Goal: Task Accomplishment & Management: Manage account settings

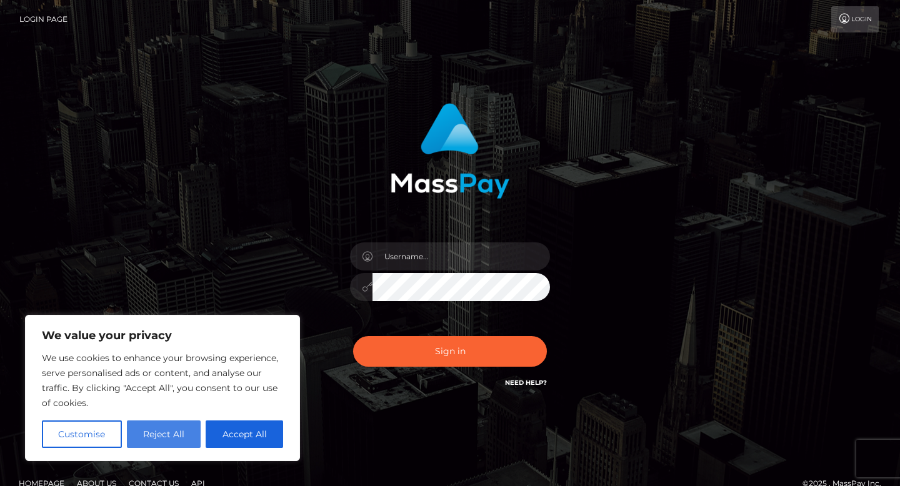
click at [167, 432] on button "Reject All" at bounding box center [164, 434] width 74 height 27
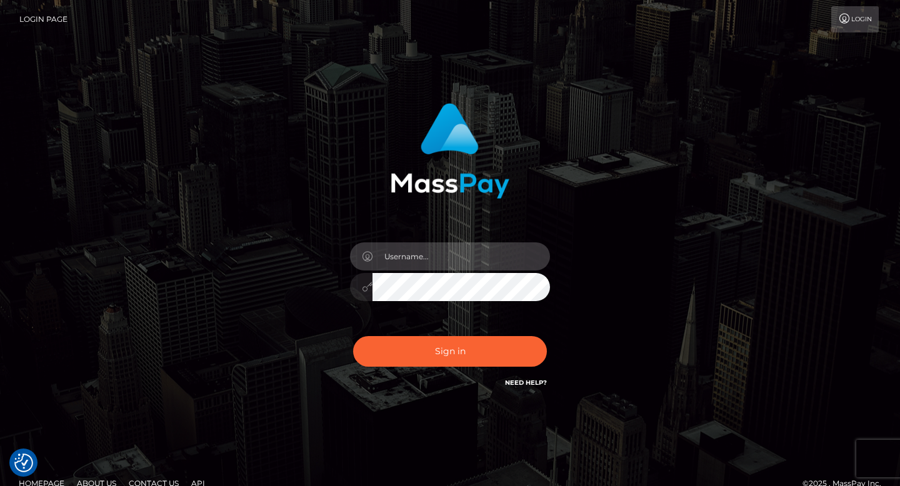
click at [436, 260] on input "text" at bounding box center [460, 256] width 177 height 28
type input "[EMAIL_ADDRESS][DOMAIN_NAME]"
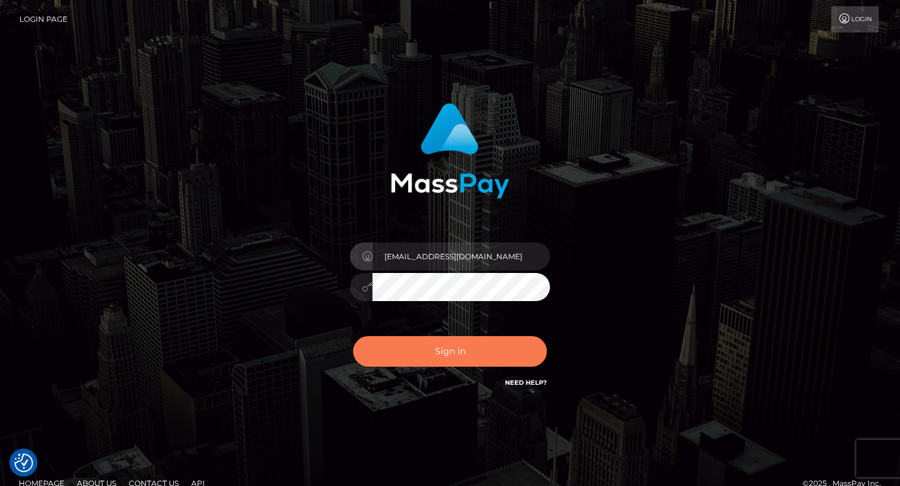
click at [484, 344] on button "Sign in" at bounding box center [450, 351] width 194 height 31
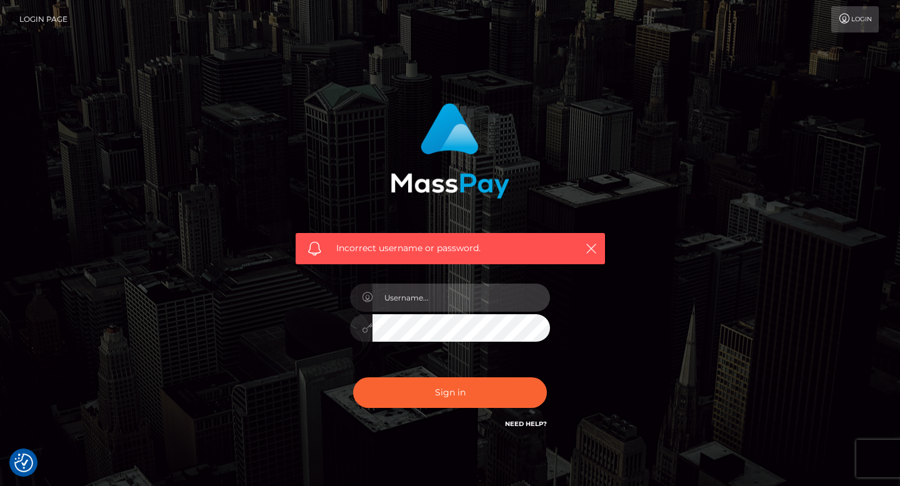
click at [479, 286] on input "text" at bounding box center [460, 298] width 177 height 28
type input "[EMAIL_ADDRESS][DOMAIN_NAME]"
click at [353, 377] on button "Sign in" at bounding box center [450, 392] width 194 height 31
click at [516, 424] on link "Need Help?" at bounding box center [526, 424] width 42 height 8
click at [515, 302] on input "text" at bounding box center [460, 298] width 177 height 28
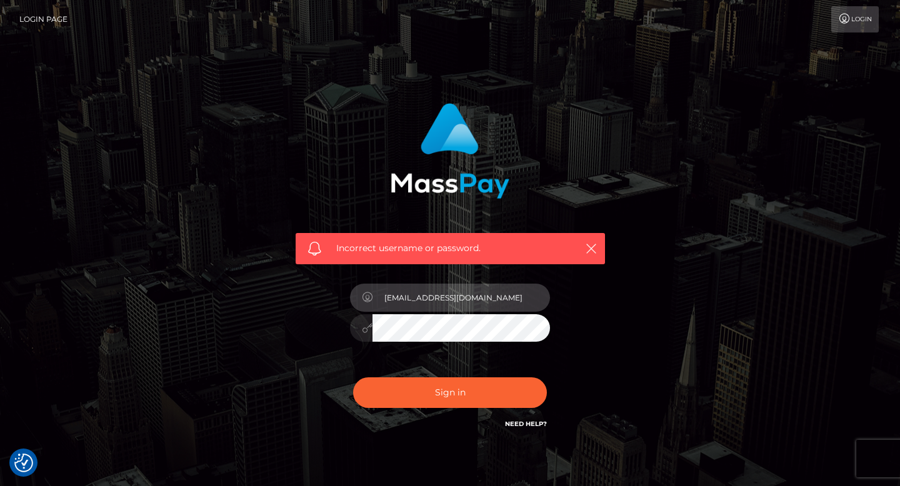
type input "[EMAIL_ADDRESS][DOMAIN_NAME]"
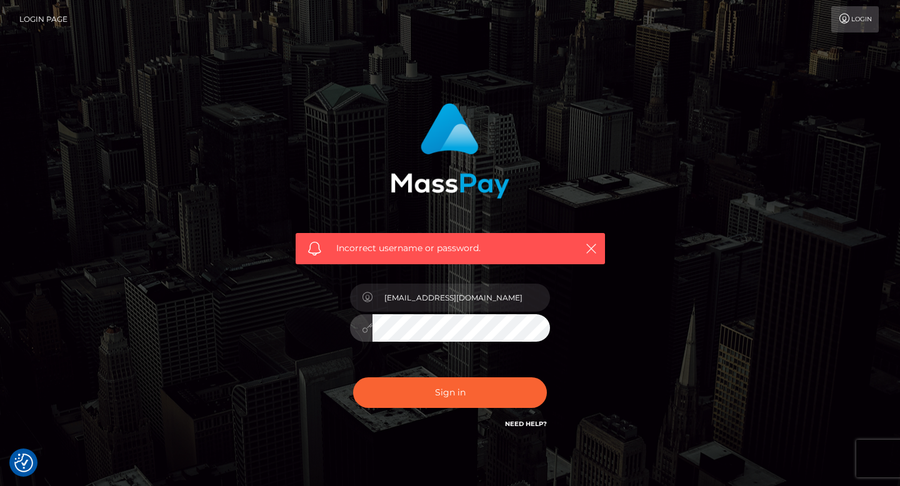
click at [353, 377] on button "Sign in" at bounding box center [450, 392] width 194 height 31
click at [592, 251] on icon "button" at bounding box center [591, 248] width 12 height 12
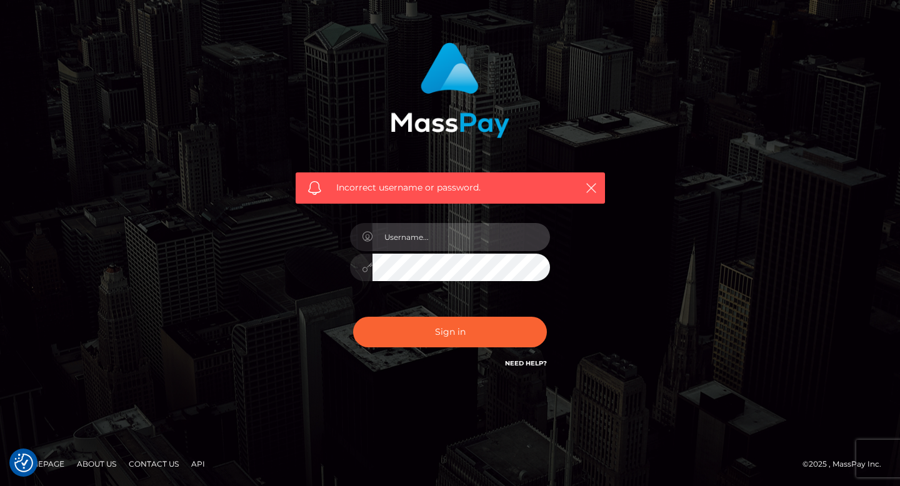
click at [485, 241] on input "text" at bounding box center [460, 237] width 177 height 28
type input "[EMAIL_ADDRESS][DOMAIN_NAME]"
click at [353, 317] on button "Sign in" at bounding box center [450, 332] width 194 height 31
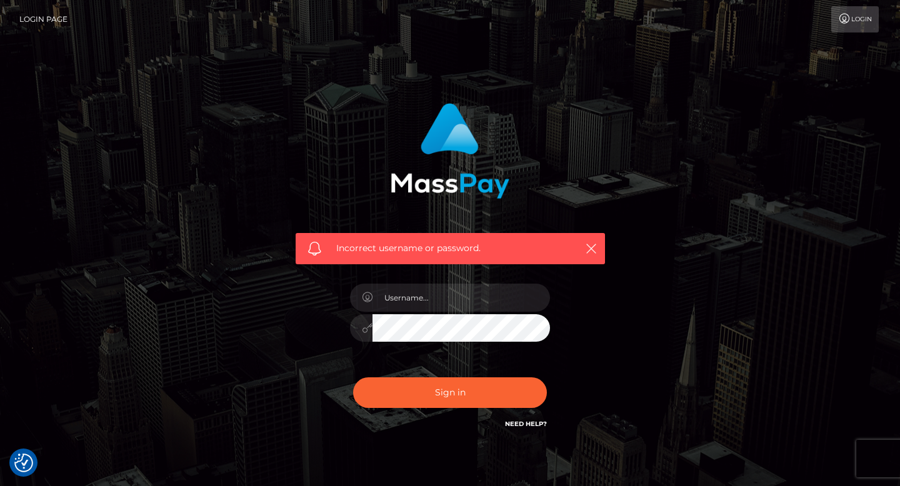
scroll to position [61, 0]
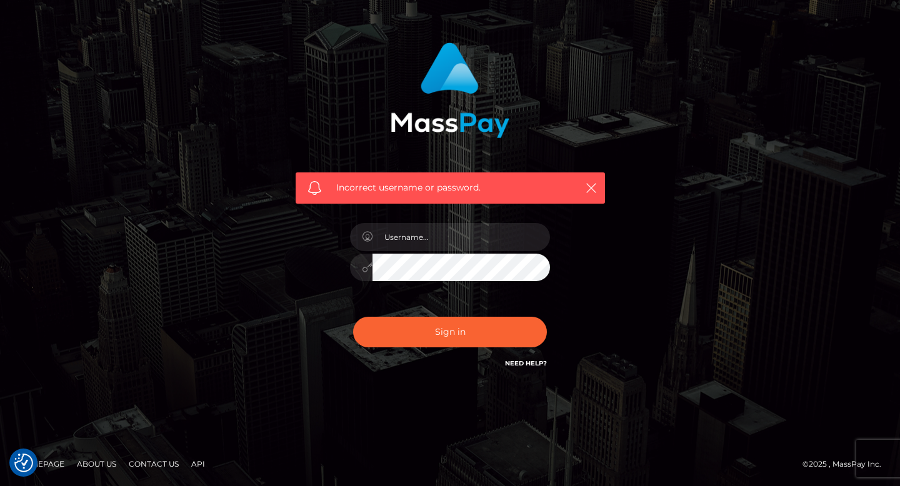
click at [529, 366] on link "Need Help?" at bounding box center [526, 363] width 42 height 8
click at [540, 364] on link "Need Help?" at bounding box center [526, 363] width 42 height 8
click at [531, 367] on div "Need Help?" at bounding box center [526, 365] width 42 height 16
click at [531, 364] on link "Need Help?" at bounding box center [526, 363] width 42 height 8
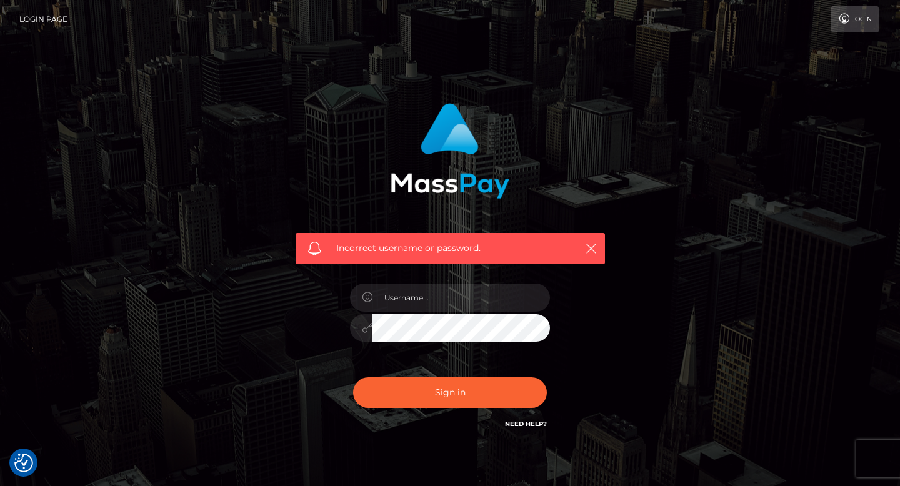
click at [860, 23] on link "Login" at bounding box center [854, 19] width 47 height 26
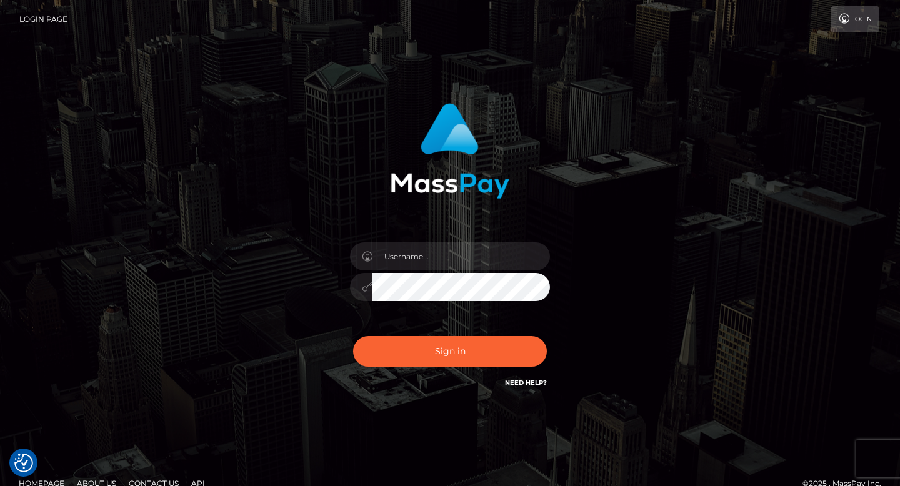
scroll to position [19, 0]
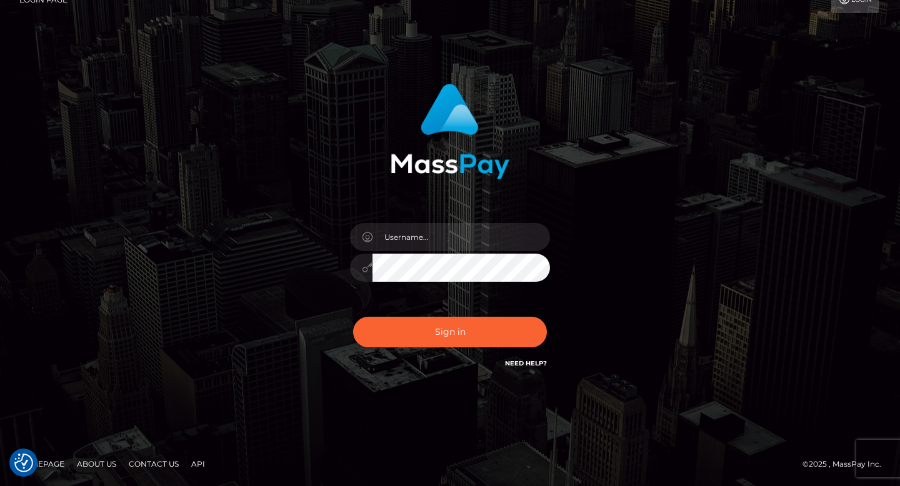
click at [169, 467] on link "Contact Us" at bounding box center [154, 463] width 60 height 19
click at [158, 465] on link "Contact Us" at bounding box center [154, 463] width 60 height 19
click at [145, 465] on link "Contact Us" at bounding box center [154, 463] width 60 height 19
click at [471, 235] on input "text" at bounding box center [460, 237] width 177 height 28
type input "[EMAIL_ADDRESS][DOMAIN_NAME]"
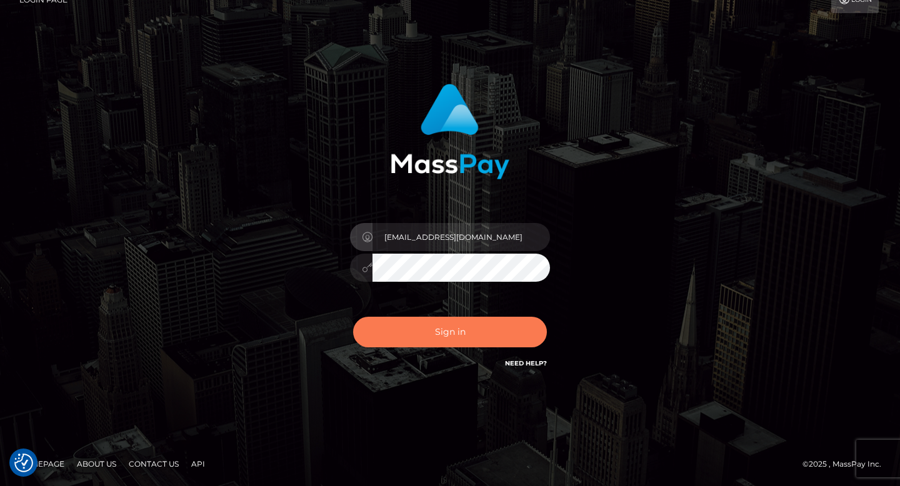
click at [487, 325] on button "Sign in" at bounding box center [450, 332] width 194 height 31
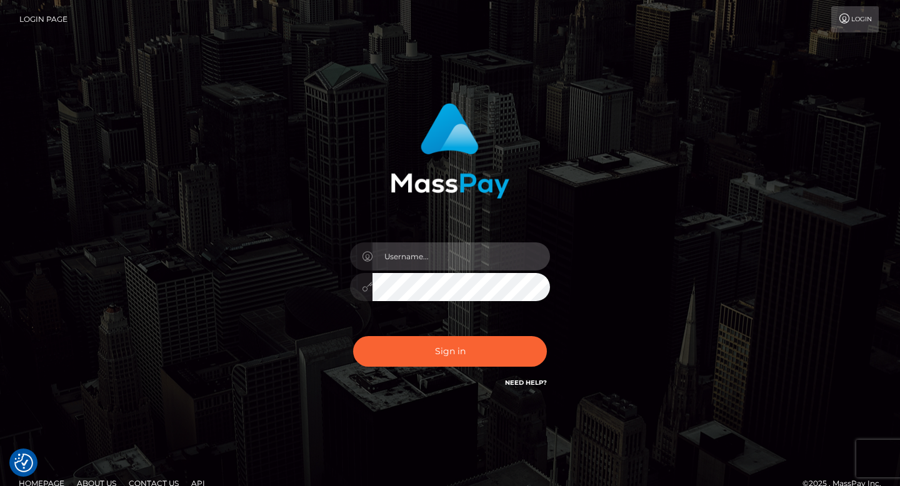
click at [504, 266] on input "text" at bounding box center [460, 256] width 177 height 28
type input "[EMAIL_ADDRESS][DOMAIN_NAME]"
click at [353, 336] on button "Sign in" at bounding box center [450, 351] width 194 height 31
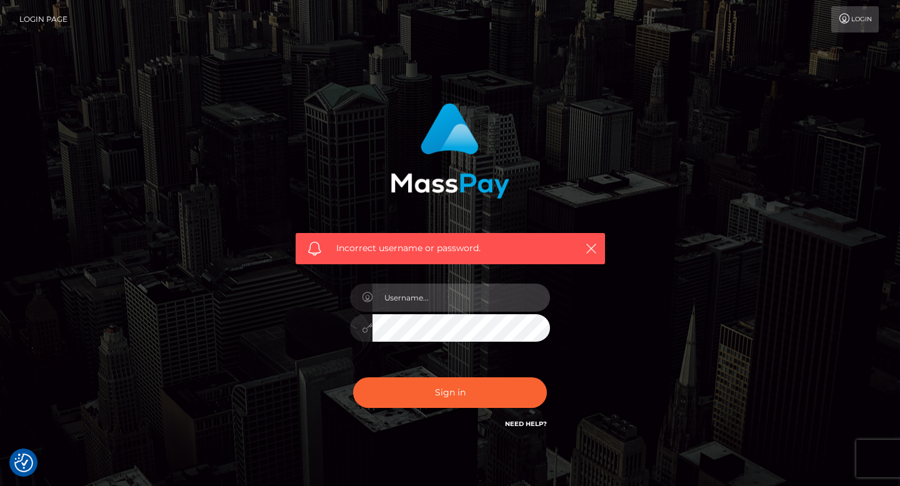
click at [476, 292] on input "text" at bounding box center [460, 298] width 177 height 28
type input "[EMAIL_ADDRESS][DOMAIN_NAME]"
click at [353, 377] on button "Sign in" at bounding box center [450, 392] width 194 height 31
click at [541, 423] on link "Need Help?" at bounding box center [526, 424] width 42 height 8
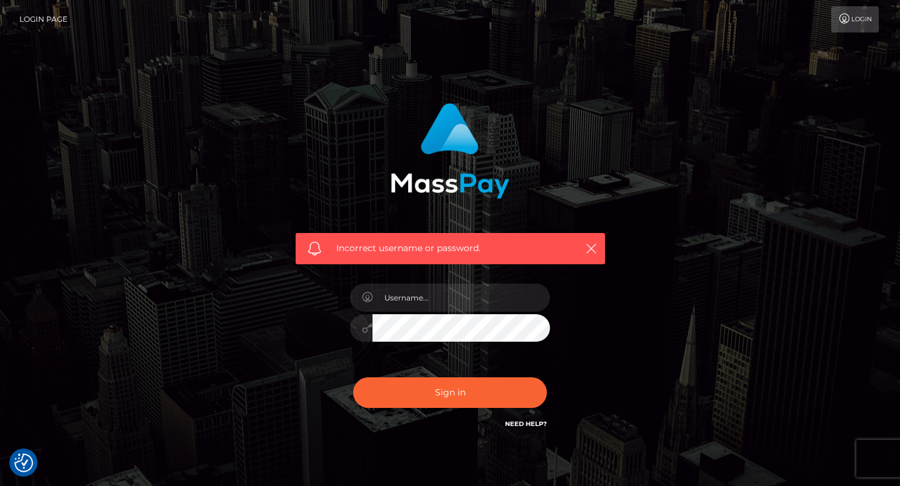
click at [541, 423] on link "Need Help?" at bounding box center [526, 424] width 42 height 8
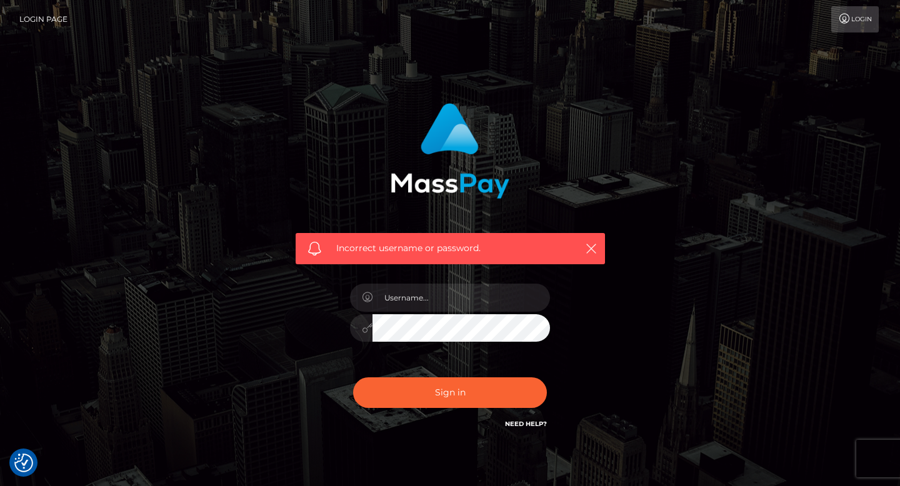
click at [541, 423] on link "Need Help?" at bounding box center [526, 424] width 42 height 8
click at [120, 369] on div "Incorrect username or password." at bounding box center [450, 273] width 712 height 359
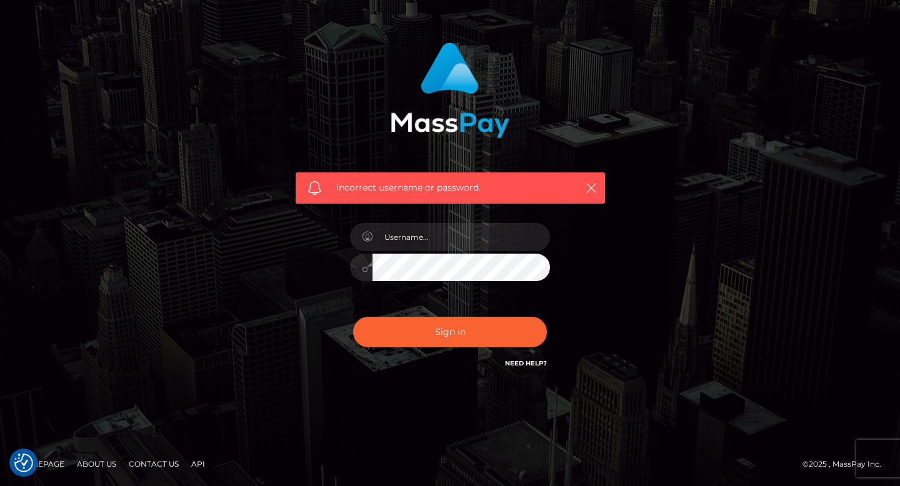
click at [157, 465] on link "Contact Us" at bounding box center [154, 463] width 60 height 19
click at [156, 463] on link "Contact Us" at bounding box center [154, 463] width 60 height 19
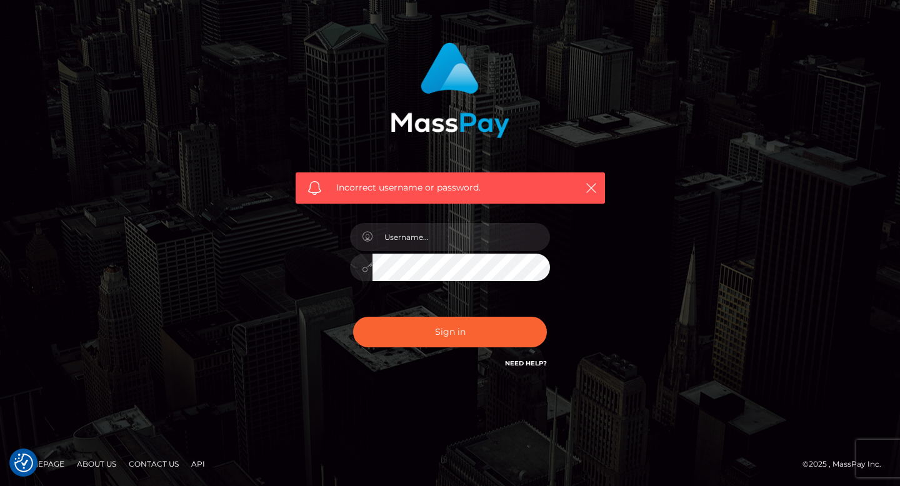
click at [156, 463] on link "Contact Us" at bounding box center [154, 463] width 60 height 19
